Goal: Find specific page/section: Find specific page/section

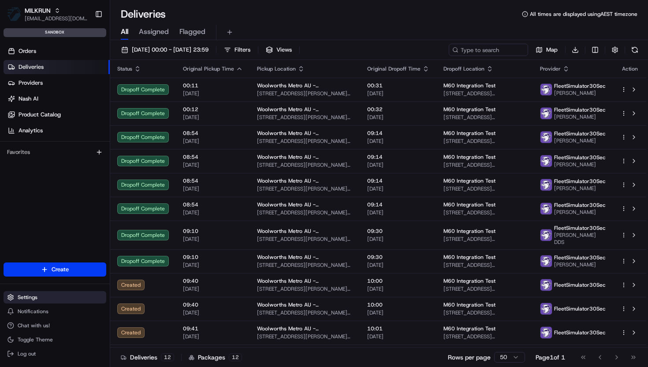
click at [30, 298] on span "Settings" at bounding box center [28, 297] width 20 height 7
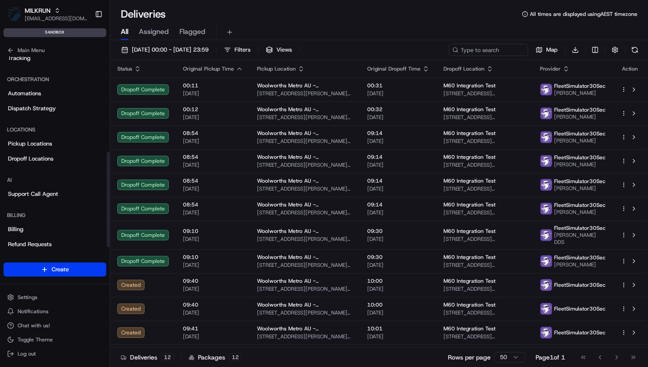
scroll to position [191, 0]
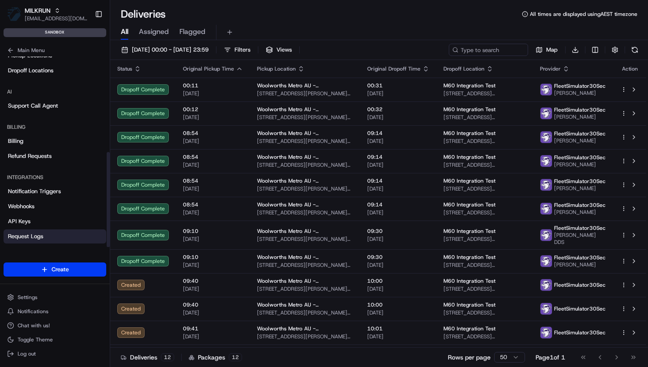
click at [26, 239] on span "Request Logs" at bounding box center [25, 236] width 35 height 8
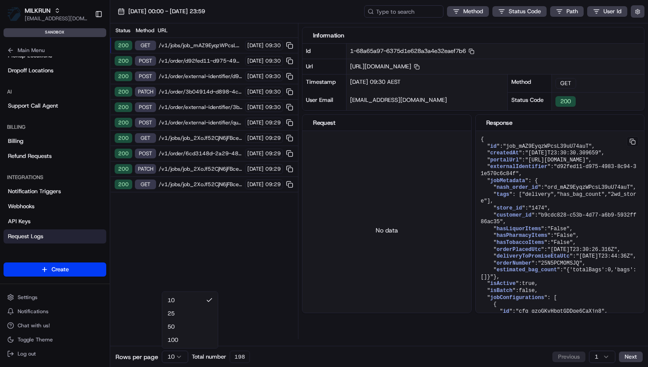
click at [174, 356] on html "MILKRUN [EMAIL_ADDRESS][DOMAIN_NAME] Toggle Sidebar sandbox Orders Deliveries P…" at bounding box center [324, 183] width 648 height 367
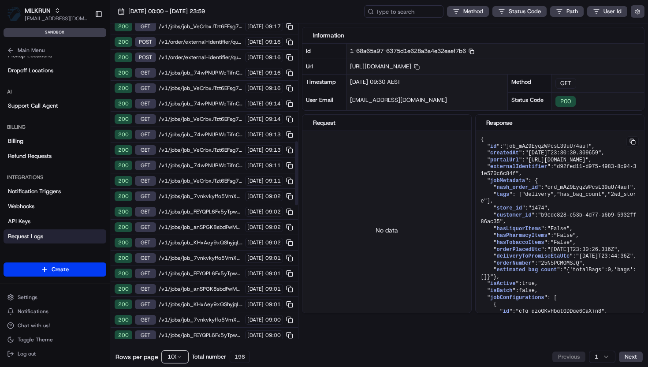
scroll to position [593, 0]
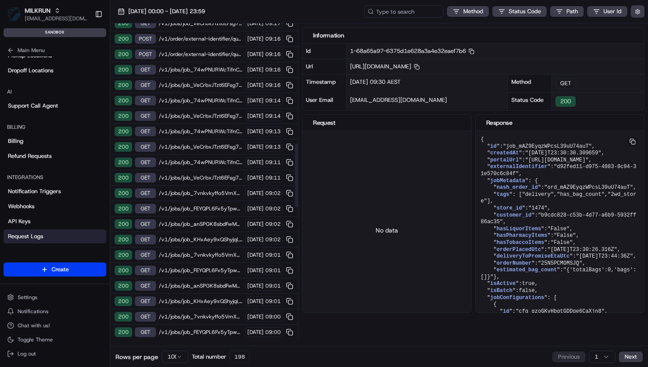
click at [200, 268] on span "/v1/jobs/job_FEYQPL6Fx5yTpw2zWXTbJz" at bounding box center [201, 270] width 84 height 7
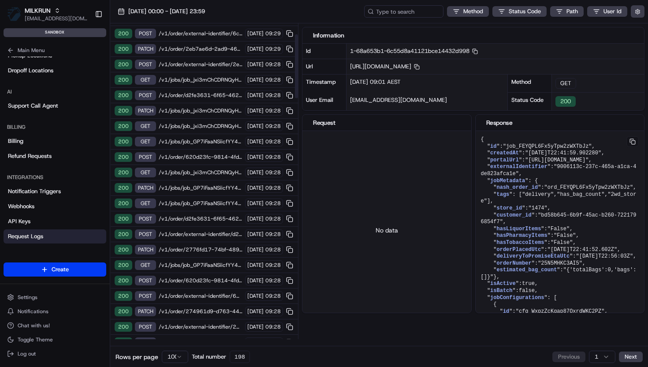
scroll to position [0, 0]
